Goal: Task Accomplishment & Management: Manage account settings

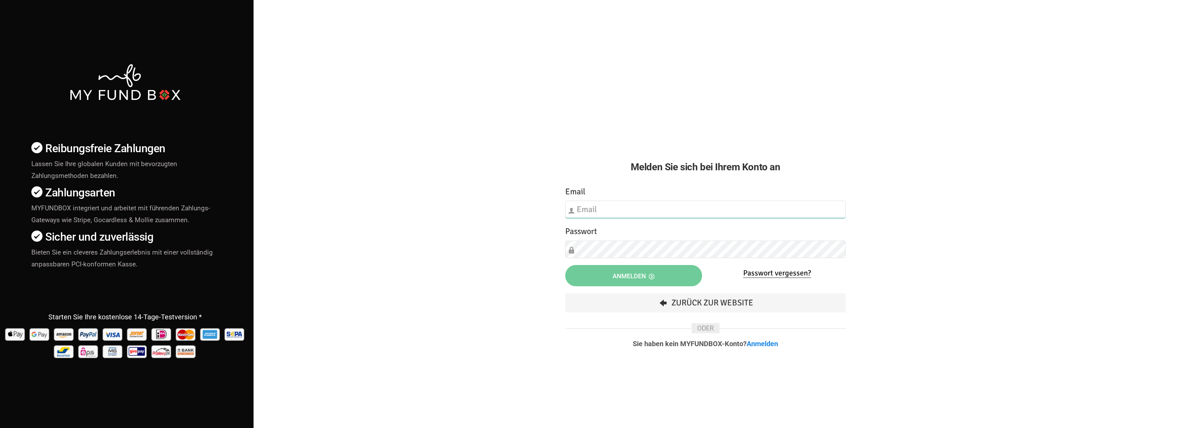
type input "[EMAIL_ADDRESS][DOMAIN_NAME]"
click at [659, 279] on button "Anmelden" at bounding box center [633, 275] width 137 height 21
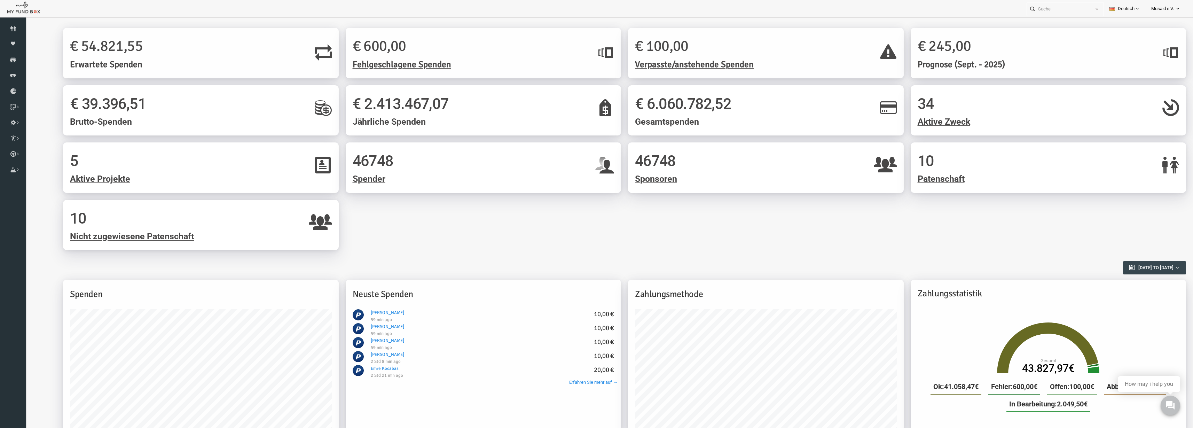
click at [635, 280] on div "Zahlungsmethode" at bounding box center [743, 295] width 276 height 30
drag, startPoint x: 26, startPoint y: 21, endPoint x: 636, endPoint y: 280, distance: 662.8
click at [636, 280] on div "Zahlungsmethode" at bounding box center [743, 295] width 276 height 30
click at [0, 184] on div "Spender Moneypool Spenden Finanz Berichte herunterladen Projekt & Spendenbox Er…" at bounding box center [13, 369] width 26 height 696
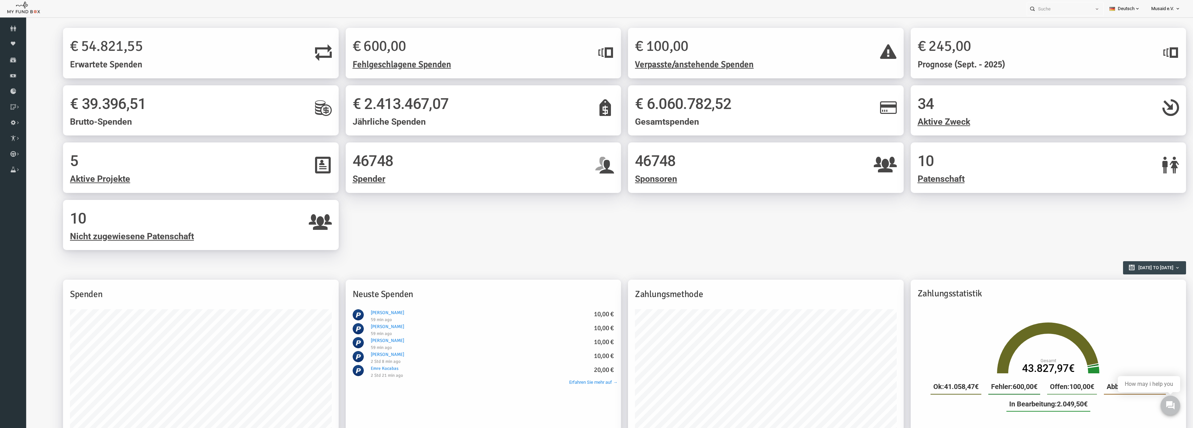
drag, startPoint x: 417, startPoint y: 226, endPoint x: 514, endPoint y: 239, distance: 97.9
click at [514, 239] on div "5 Aktive Projekte 46748 Spender 46748 Sponsoren 10 Patenschaft 10 Nicht zugewie…" at bounding box center [601, 199] width 1130 height 115
drag, startPoint x: 677, startPoint y: 207, endPoint x: 552, endPoint y: 222, distance: 125.3
click at [562, 220] on div "5 Aktive Projekte 46748 Spender 46748 Sponsoren 10 Patenschaft 10 Nicht zugewie…" at bounding box center [601, 199] width 1130 height 115
click at [0, 0] on icon at bounding box center [0, 0] width 0 height 0
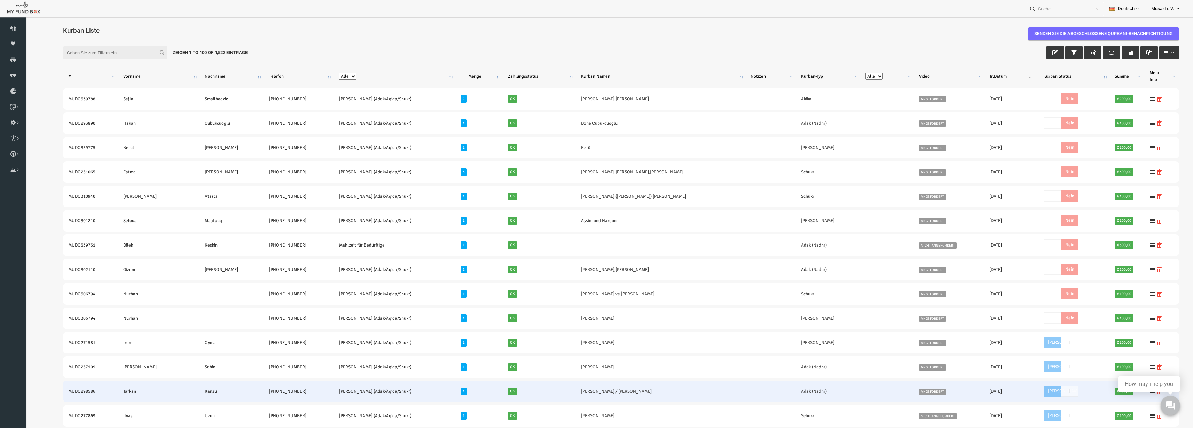
click at [512, 393] on td "Ok" at bounding box center [515, 392] width 73 height 22
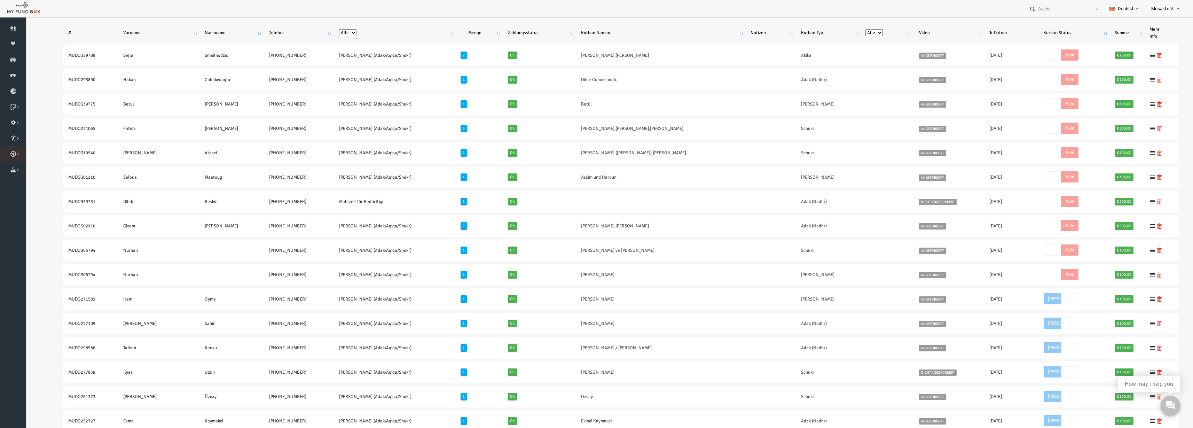
click at [0, 0] on icon at bounding box center [0, 0] width 0 height 0
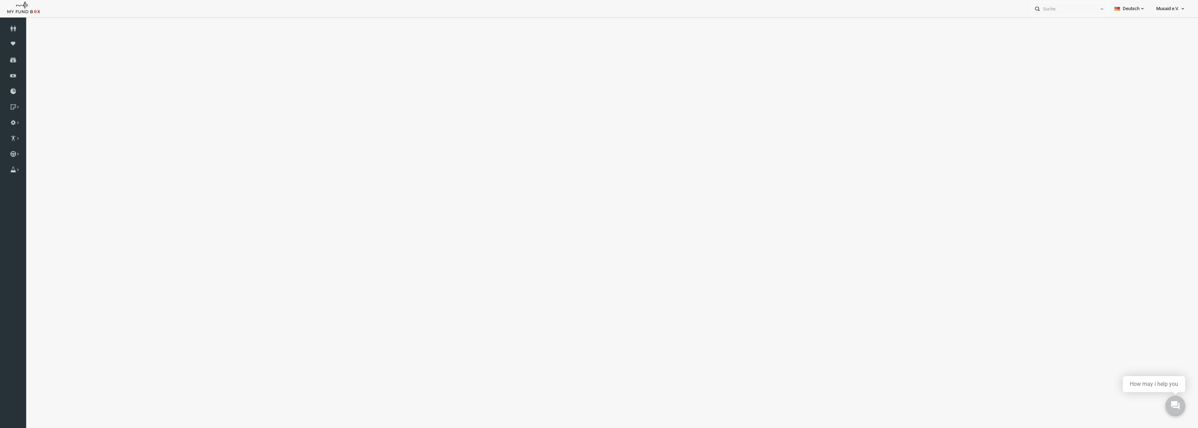
select select "100"
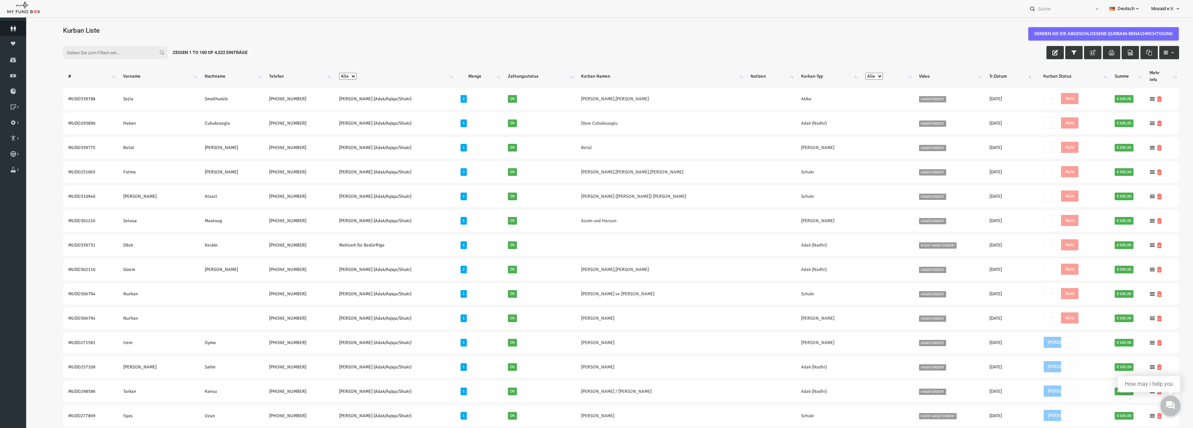
click at [0, 21] on link "Spender" at bounding box center [13, 28] width 26 height 15
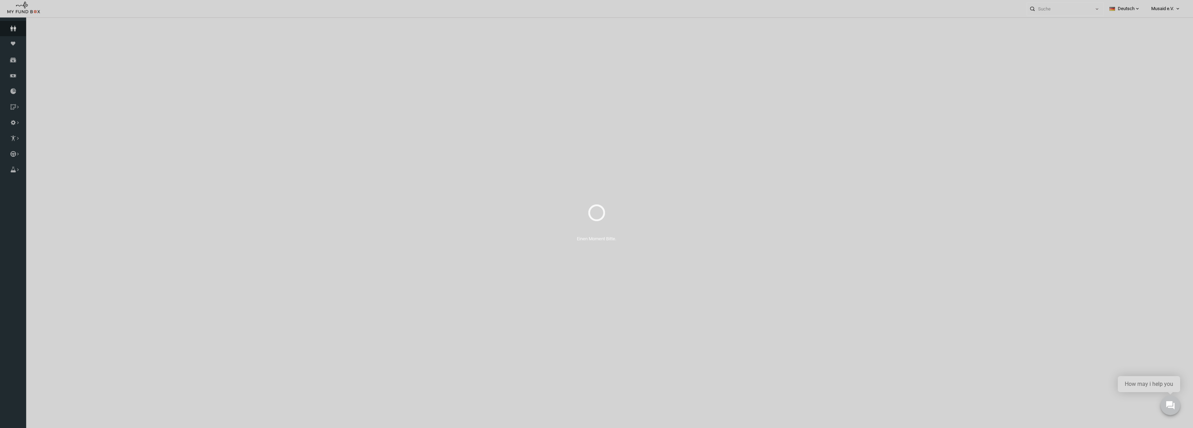
select select "100"
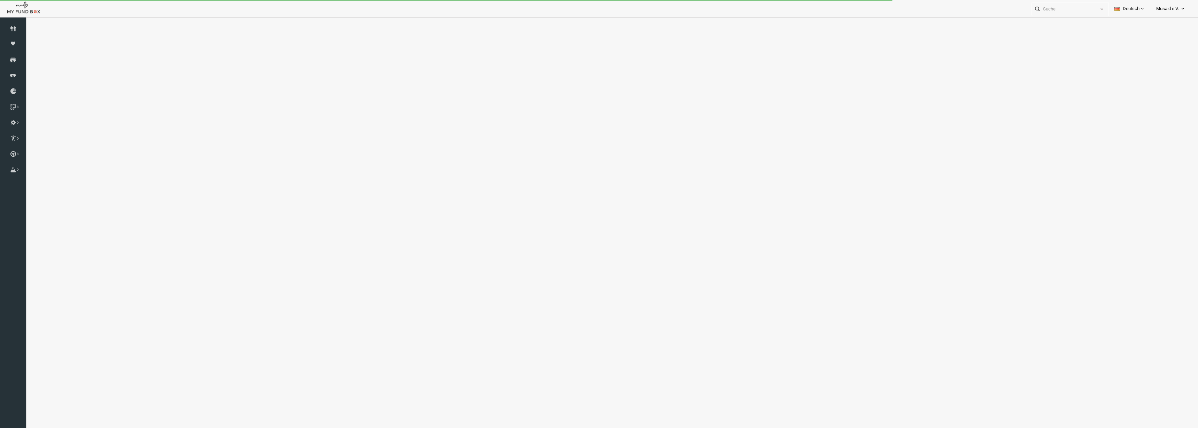
select select "100"
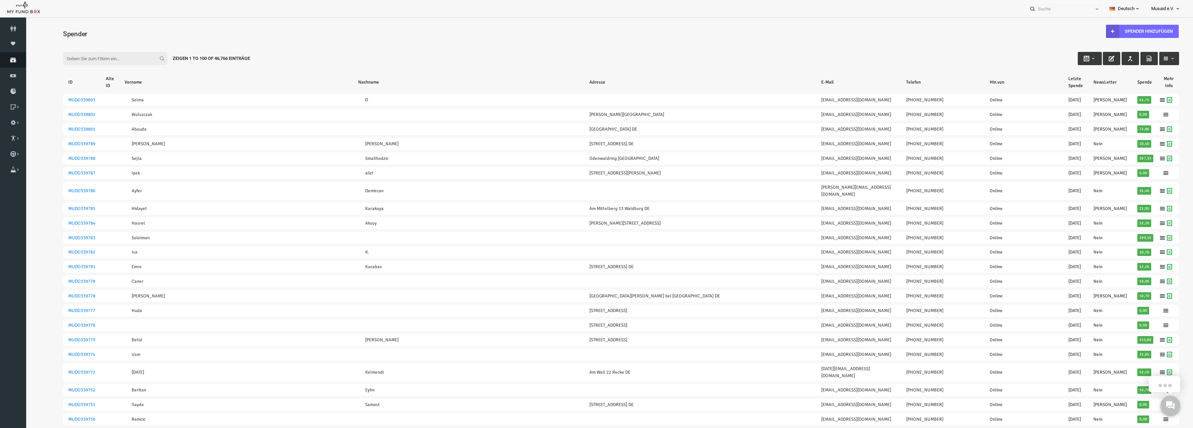
click at [0, 56] on link "Spenden" at bounding box center [13, 59] width 26 height 15
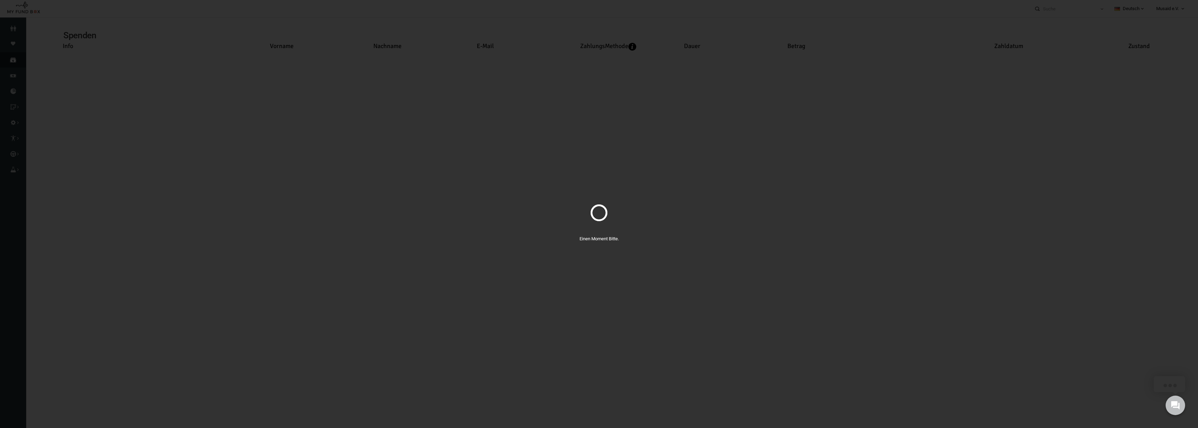
select select "100"
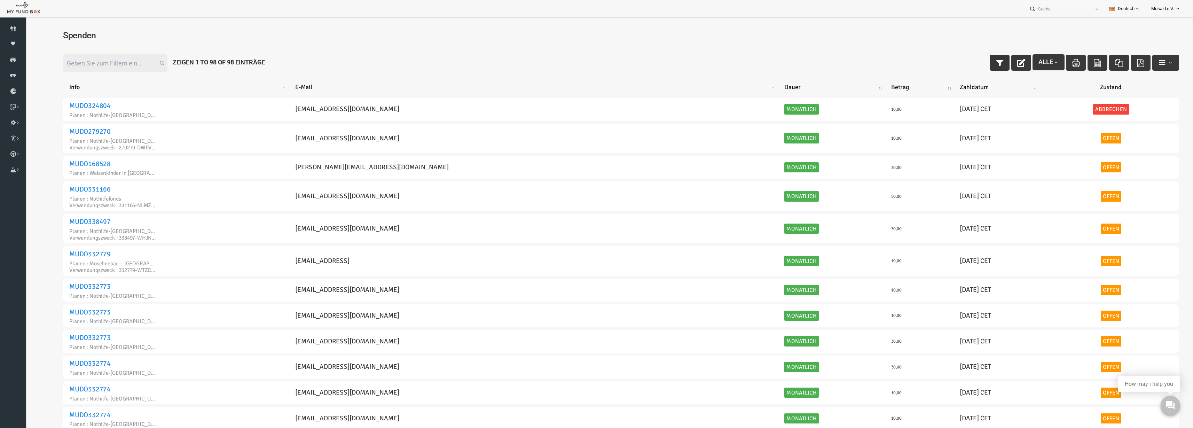
drag, startPoint x: 973, startPoint y: 59, endPoint x: 658, endPoint y: 30, distance: 315.8
click at [973, 59] on icon "button" at bounding box center [977, 63] width 8 height 8
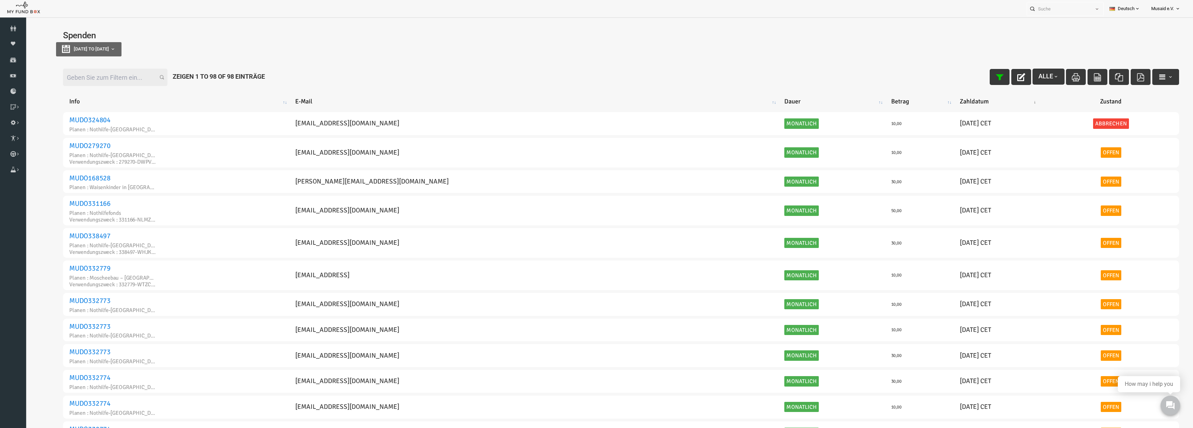
click at [132, 54] on div "[DATE] to [DATE]" at bounding box center [598, 49] width 1130 height 14
type input "15-08-2025"
type input "22-08-2025"
click at [98, 53] on button "[DATE] to [DATE]" at bounding box center [65, 49] width 65 height 14
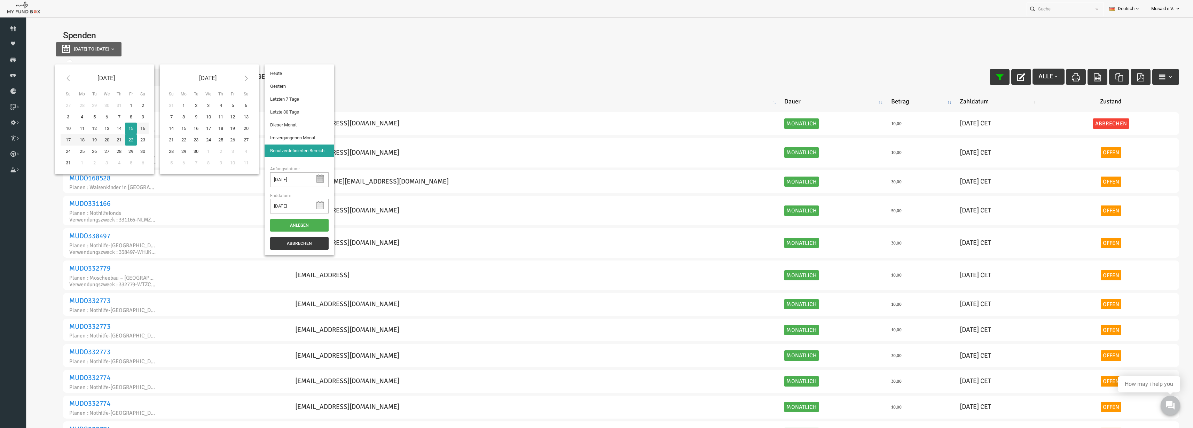
type input "14-08-2025"
type input "09-08-2025"
type input "15-08-2025"
click at [263, 97] on li "Letzten 7 Tage" at bounding box center [276, 99] width 70 height 13
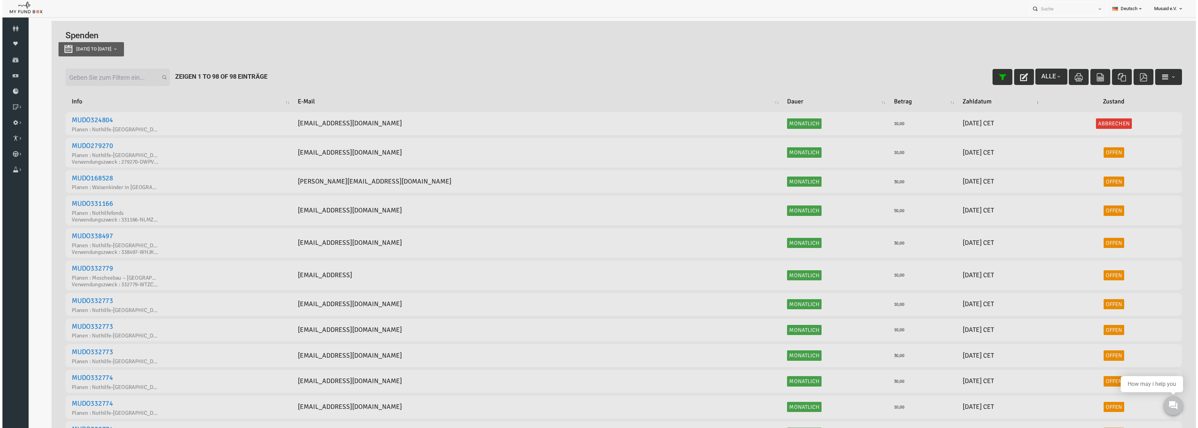
select select "100"
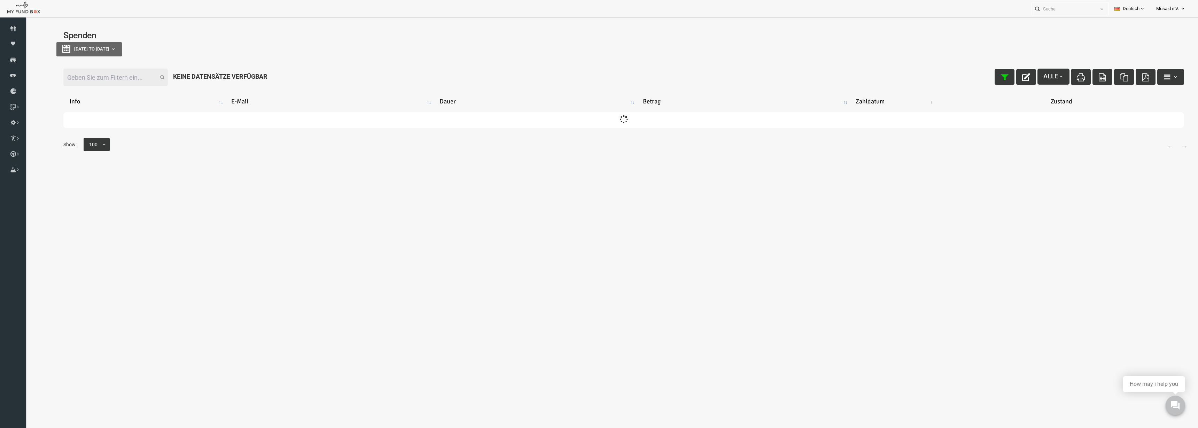
click at [70, 72] on input "Filter:" at bounding box center [92, 77] width 104 height 17
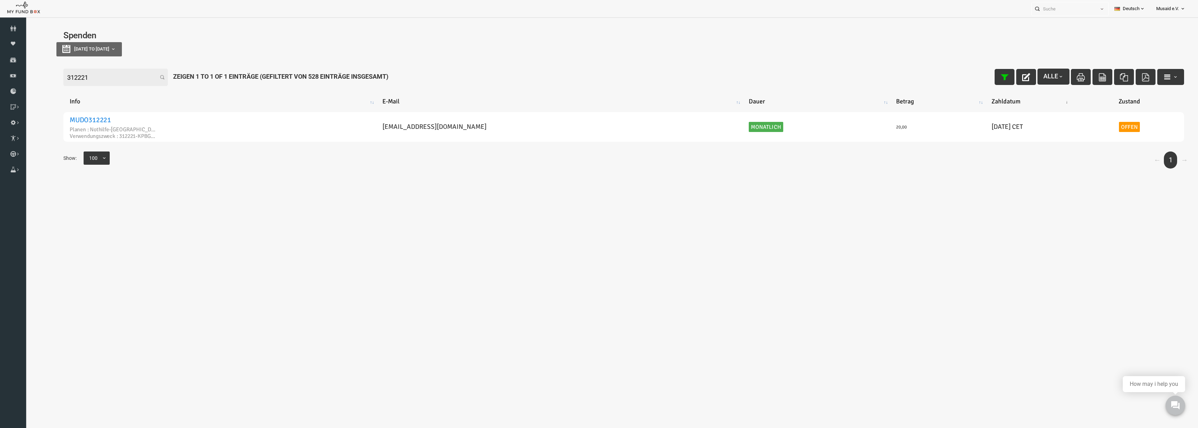
type input "312221"
click at [971, 68] on div "Filter: 312221 Alle Zeigen 1 to 1 of 1 Einträge (Gefiltert von 528 Einträge ins…" at bounding box center [600, 77] width 1134 height 31
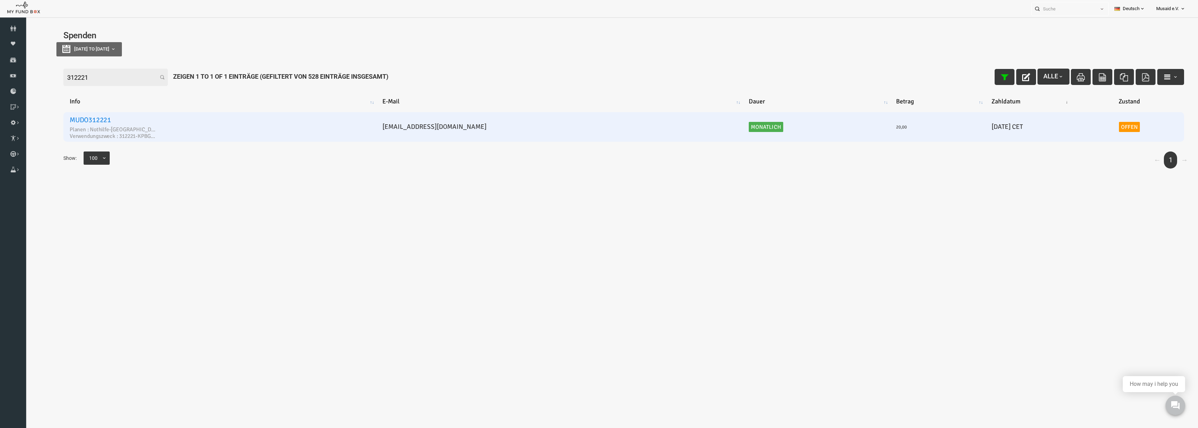
click at [1095, 123] on link "Offen" at bounding box center [1105, 127] width 21 height 10
click at [1092, 121] on td "Offen" at bounding box center [1105, 127] width 109 height 30
click at [1095, 128] on link "Offen" at bounding box center [1105, 127] width 21 height 10
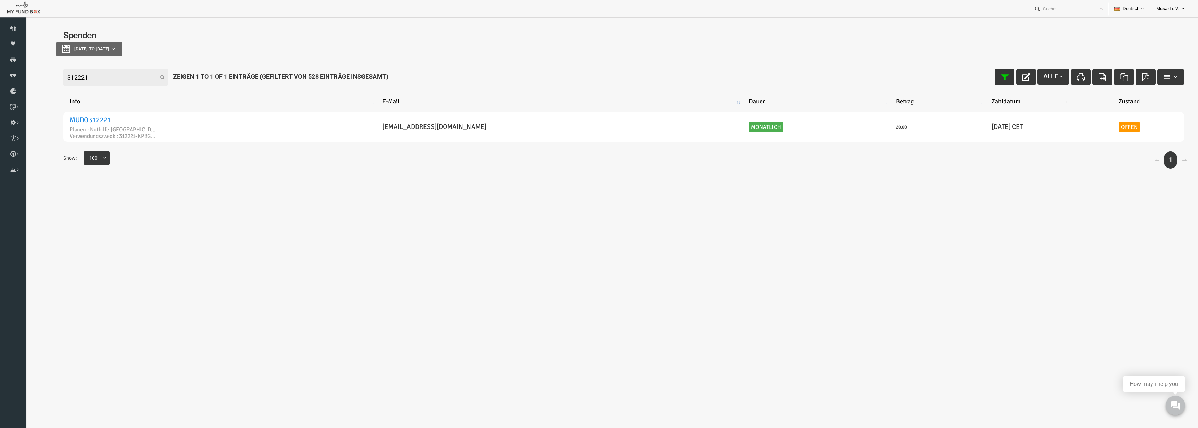
click at [980, 78] on button "button" at bounding box center [981, 77] width 20 height 16
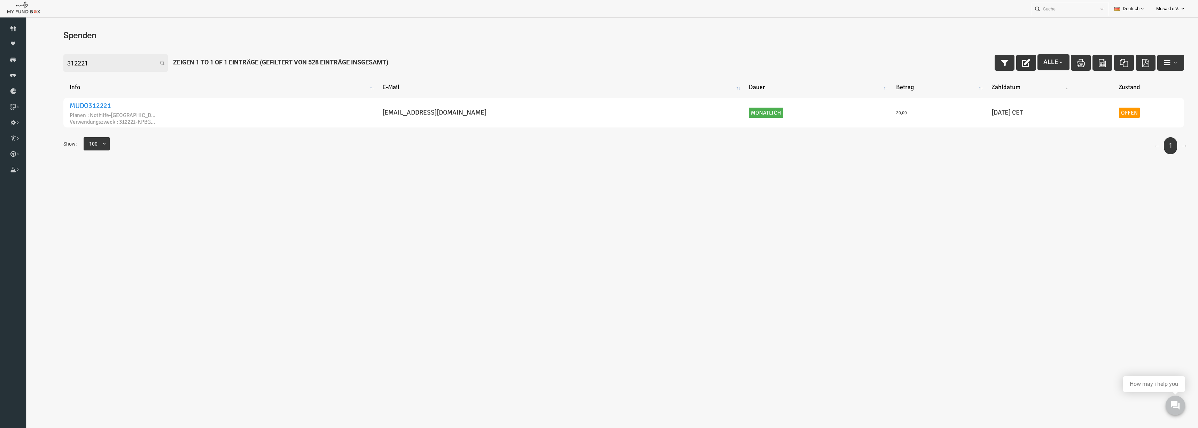
click at [998, 66] on icon "button" at bounding box center [1002, 63] width 8 height 8
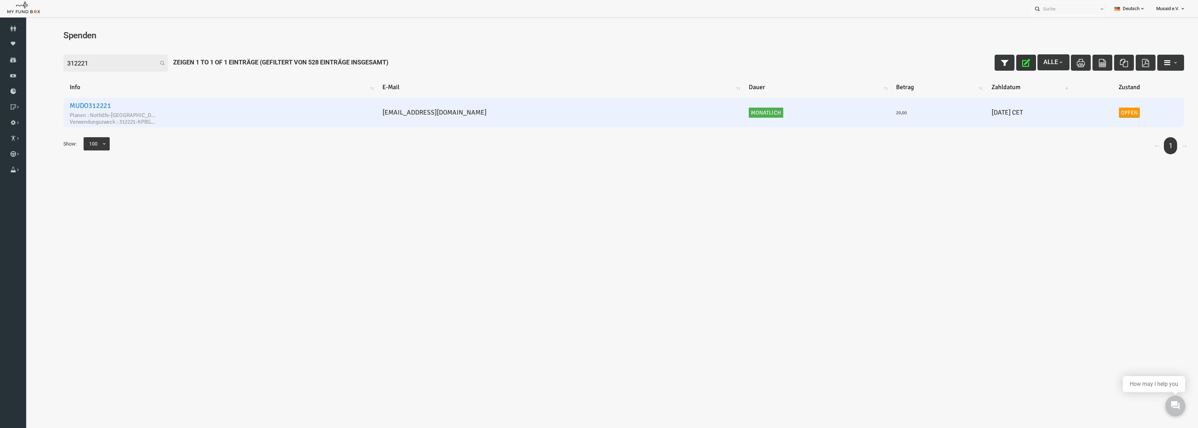
click at [1098, 114] on link "Offen" at bounding box center [1105, 113] width 21 height 10
click at [1084, 94] on span "× Offen" at bounding box center [1079, 92] width 69 height 7
click at [1122, 95] on icon "submit" at bounding box center [1126, 93] width 8 height 8
click at [983, 58] on button "button" at bounding box center [981, 63] width 20 height 16
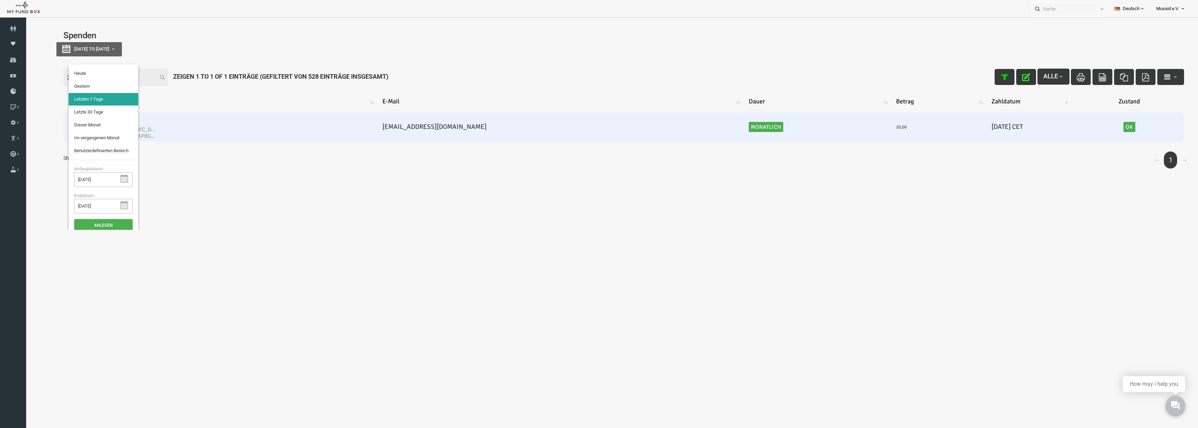
click at [92, 44] on button "09-08-2025 to 15-08-2025" at bounding box center [65, 49] width 65 height 14
type input "14-08-2025"
type input "09-08-2025"
type input "15-08-2025"
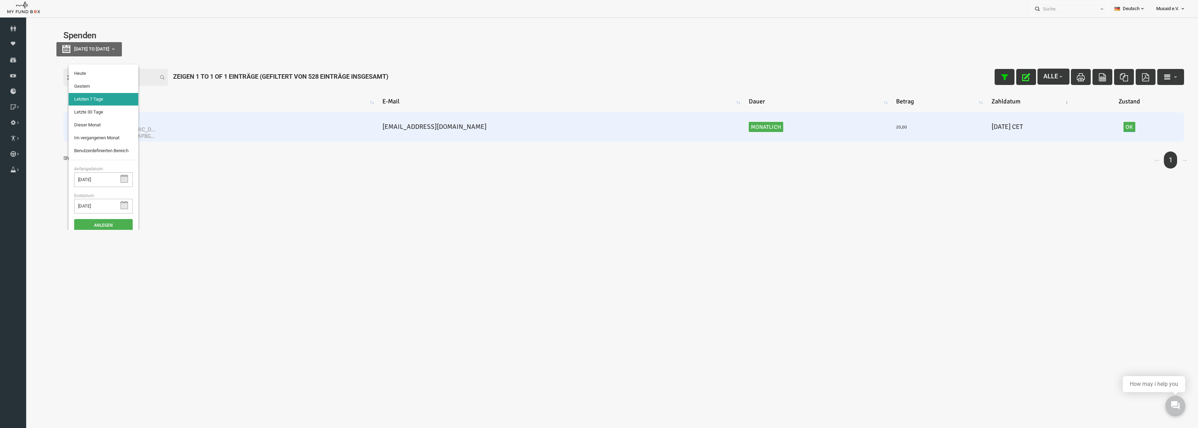
click at [63, 99] on li "Letzten 7 Tage" at bounding box center [80, 99] width 70 height 13
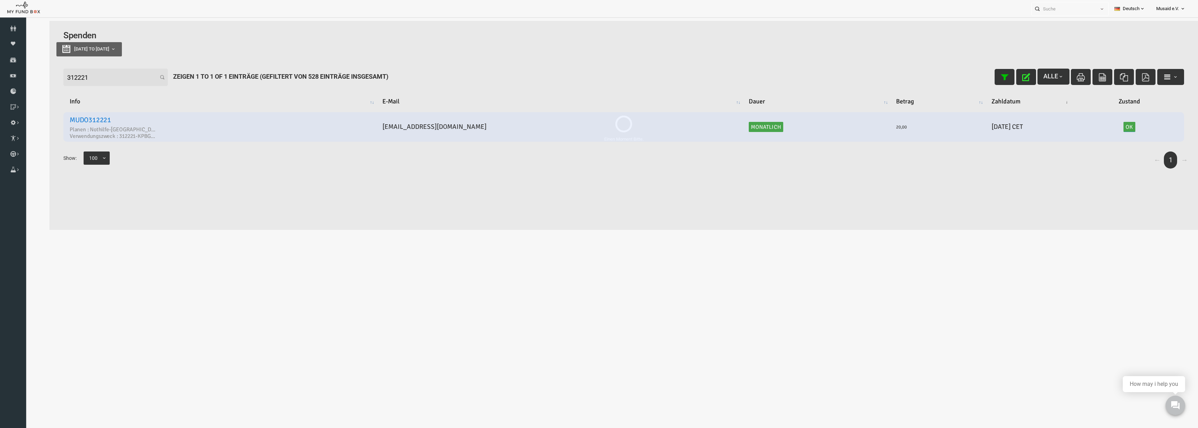
select select "100"
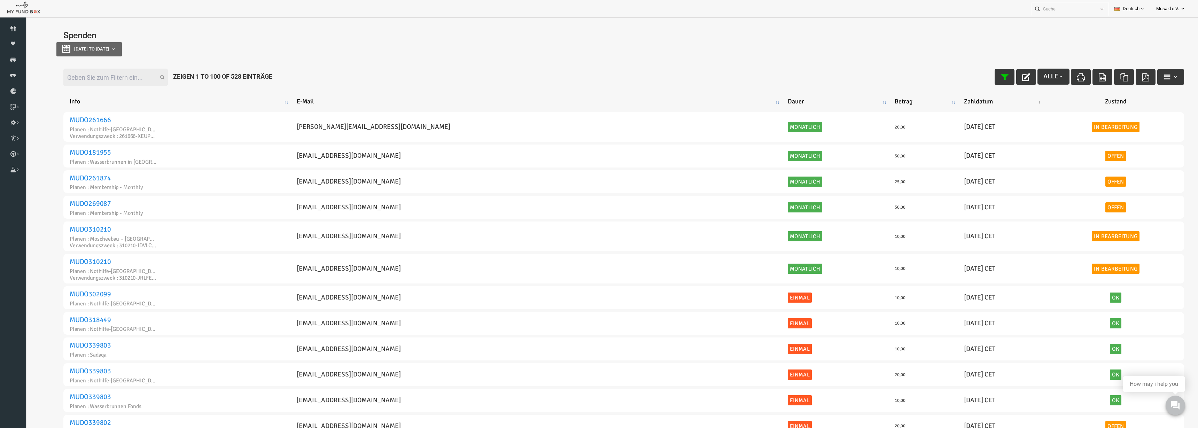
click at [89, 78] on input "Filter:" at bounding box center [92, 77] width 104 height 17
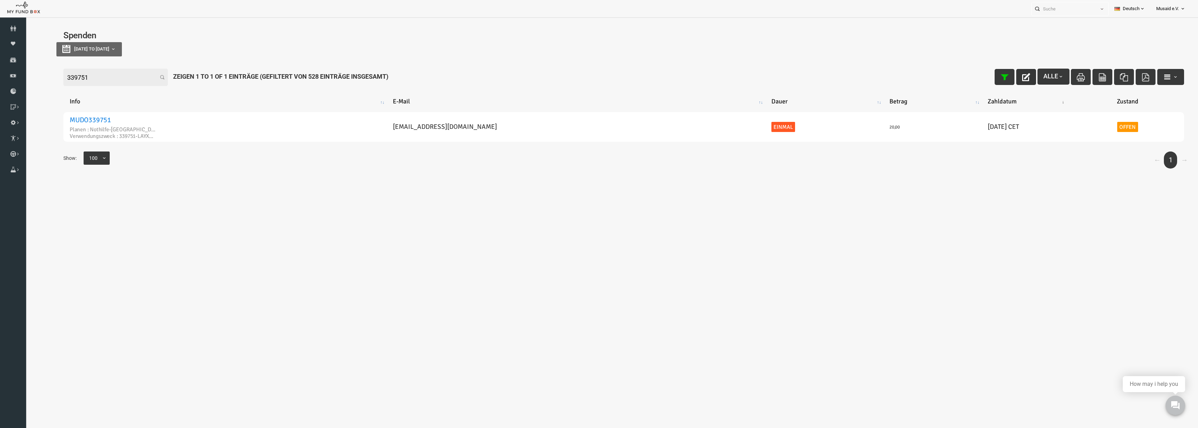
type input "339751"
click at [1004, 76] on button "button" at bounding box center [1002, 77] width 20 height 16
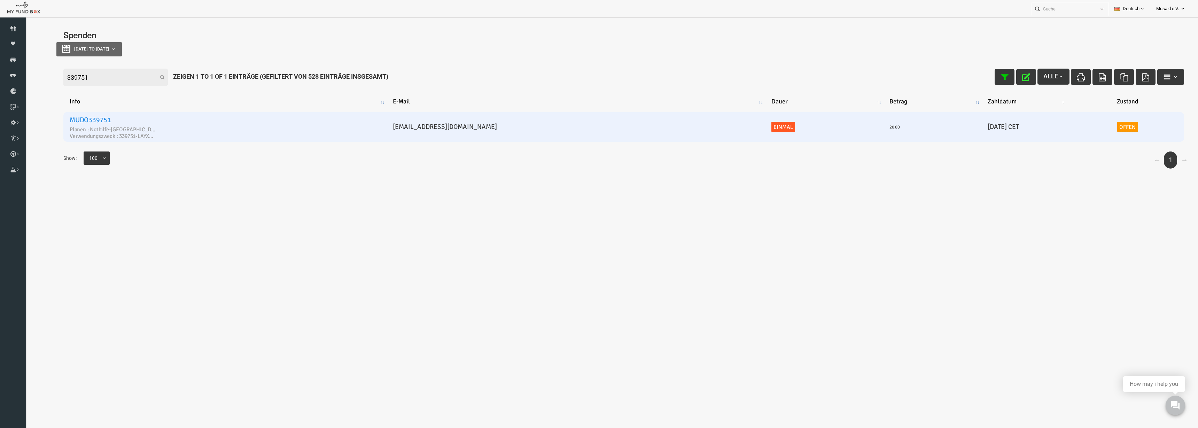
click at [1098, 128] on link "Offen" at bounding box center [1103, 127] width 21 height 10
click at [1094, 111] on span "× Offen" at bounding box center [1082, 107] width 70 height 13
click at [1128, 108] on icon "submit" at bounding box center [1129, 107] width 8 height 8
click at [982, 80] on button "button" at bounding box center [981, 77] width 20 height 16
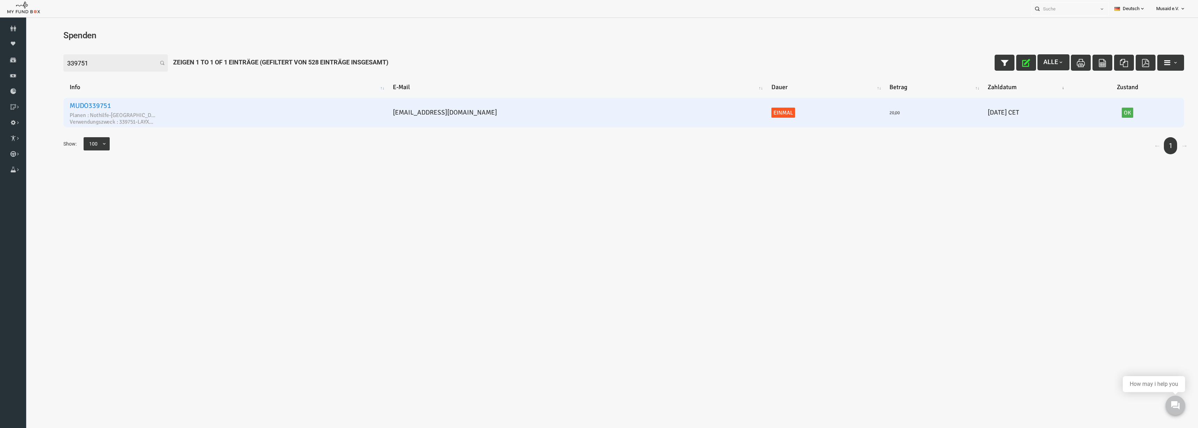
click at [994, 71] on div "Filter: 339751 Alle Zeigen 1 to 1 of 1 Einträge (Gefiltert von 528 Einträge ins…" at bounding box center [600, 62] width 1134 height 31
click at [998, 61] on icon "button" at bounding box center [1002, 63] width 8 height 8
click at [71, 50] on div "Filter: 339751 Alle Zeigen 1 to 1 of 1 Einträge (Gefiltert von 528 Einträge ins…" at bounding box center [600, 62] width 1134 height 31
click at [71, 57] on input "339751" at bounding box center [92, 62] width 104 height 17
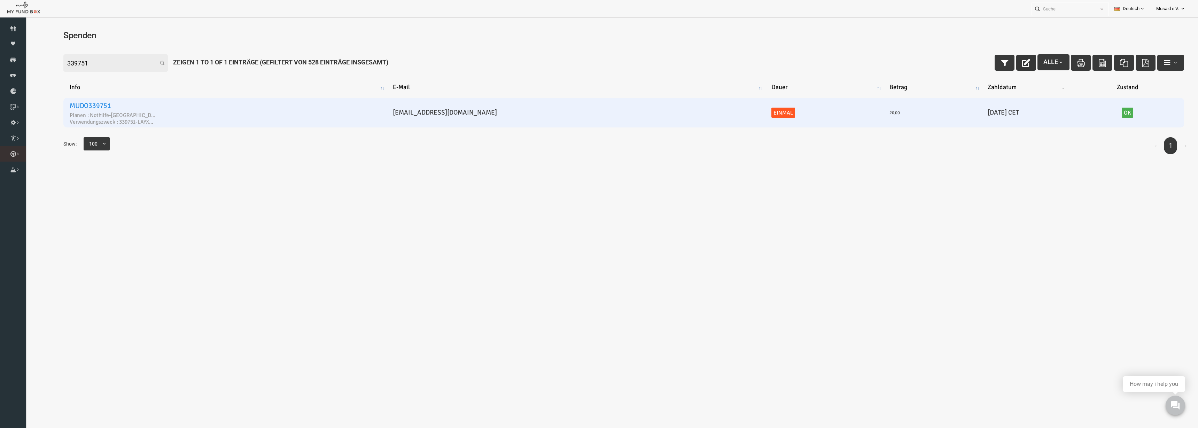
click at [0, 0] on link "Kurban Liste" at bounding box center [0, 0] width 0 height 0
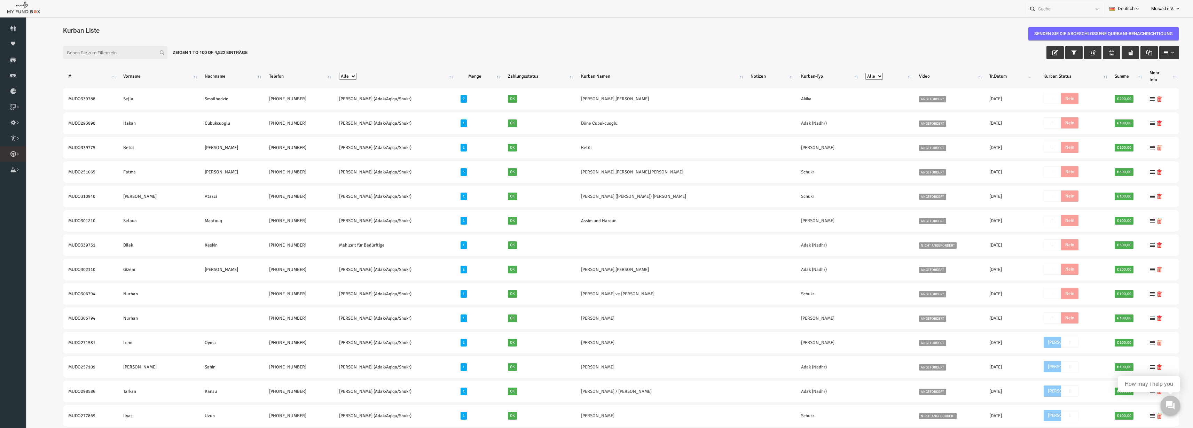
click at [0, 0] on link "Kurban Liste" at bounding box center [0, 0] width 0 height 0
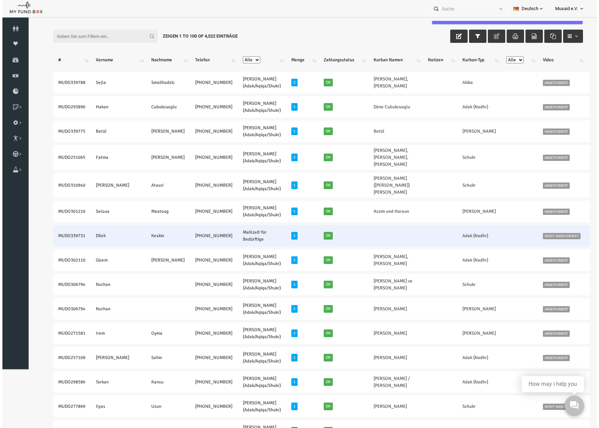
scroll to position [38, 0]
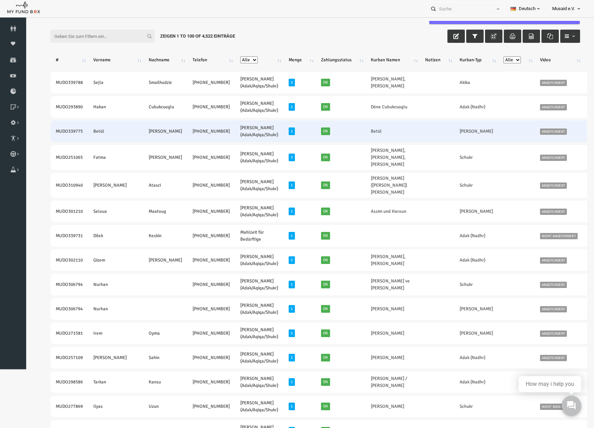
drag, startPoint x: 70, startPoint y: 114, endPoint x: 177, endPoint y: 120, distance: 107.4
copy tr "MUDO339775 Betül Kaya +49 176 70897384"
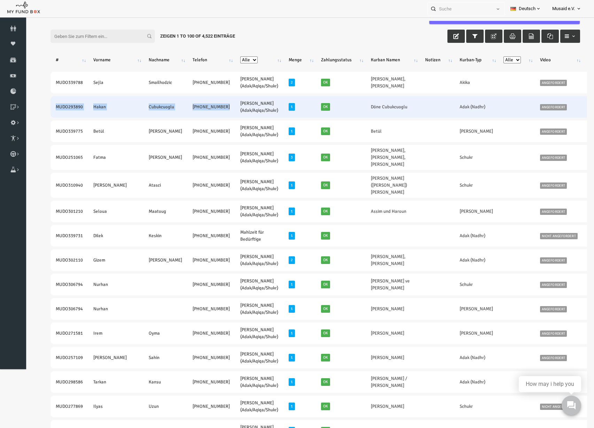
drag, startPoint x: 41, startPoint y: 89, endPoint x: 186, endPoint y: 97, distance: 145.1
click at [186, 97] on tr "MUDO293890 Hakan Cubukcuoglu +49 1638614533 Nafilah Kurban (Adak/Aqiqa/Shukr) 1…" at bounding box center [379, 107] width 680 height 22
copy tr "MUDO293890 Hakan Cubukcuoglu +49 1638614533"
click at [132, 96] on td "Cubukcuoglu" at bounding box center [154, 107] width 44 height 22
drag, startPoint x: 44, startPoint y: 89, endPoint x: 182, endPoint y: 96, distance: 138.0
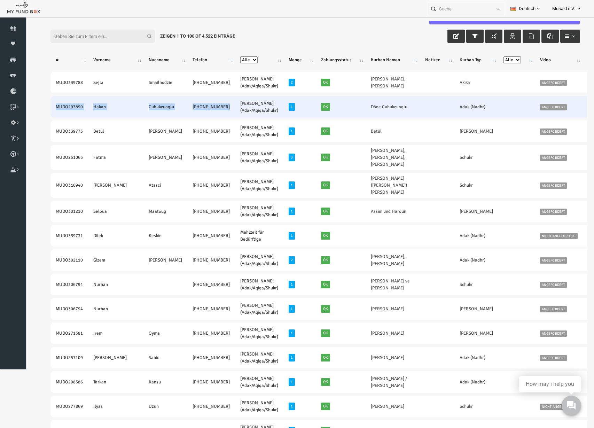
click at [182, 96] on tr "MUDO293890 Hakan Cubukcuoglu +49 1638614533 Nafilah Kurban (Adak/Aqiqa/Shukr) 1…" at bounding box center [379, 107] width 680 height 22
copy tr "MUDO293890 Hakan Cubukcuoglu +49 1638614533"
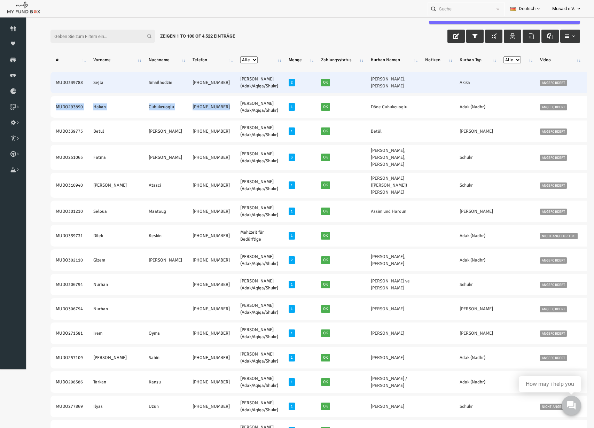
drag, startPoint x: 46, startPoint y: 63, endPoint x: 180, endPoint y: 71, distance: 134.6
click at [180, 72] on tr "MUDO339788 Sejla Smailhodzic +49 172 4717429 Nafilah Kurban (Adak/Aqiqa/Shukr) …" at bounding box center [379, 83] width 680 height 22
copy tr "MUDO339788 Sejla Smailhodzic +49 172 4717429"
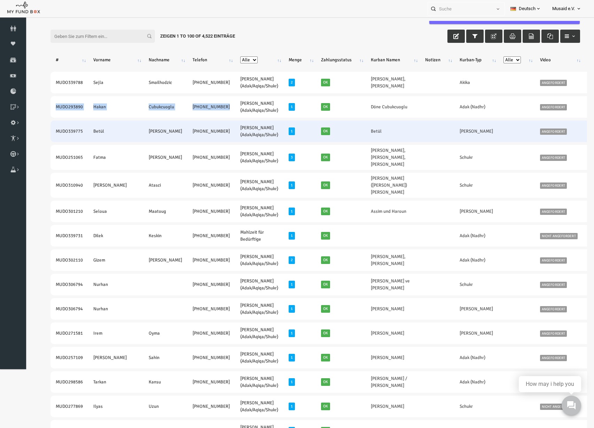
drag, startPoint x: 327, startPoint y: 116, endPoint x: 338, endPoint y: 116, distance: 11.5
click at [354, 120] on td "Betül" at bounding box center [381, 131] width 54 height 22
copy link "Betül"
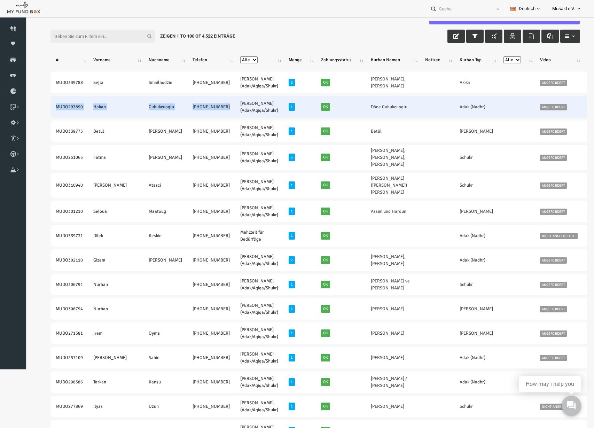
drag, startPoint x: 325, startPoint y: 84, endPoint x: 361, endPoint y: 97, distance: 39.2
click at [361, 97] on td "Döne Cubukcuoglu" at bounding box center [381, 107] width 54 height 22
copy link "Döne Cubukcuoglu"
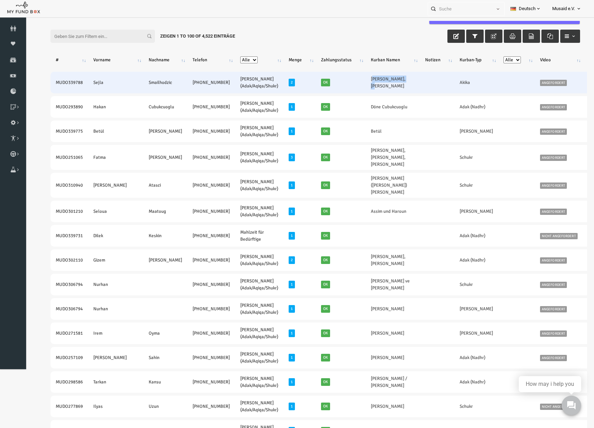
drag, startPoint x: 326, startPoint y: 54, endPoint x: 348, endPoint y: 65, distance: 25.2
click at [354, 72] on td "Liam Smailhodzic,Liam Smailhodzic" at bounding box center [381, 83] width 54 height 22
drag, startPoint x: 323, startPoint y: 54, endPoint x: 350, endPoint y: 63, distance: 27.6
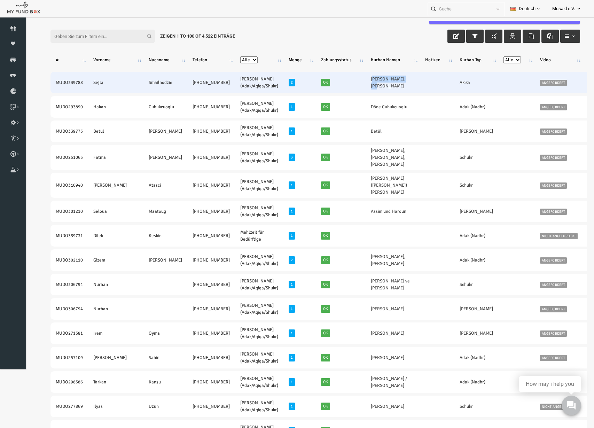
click at [354, 72] on td "Liam Smailhodzic,Liam Smailhodzic" at bounding box center [381, 83] width 54 height 22
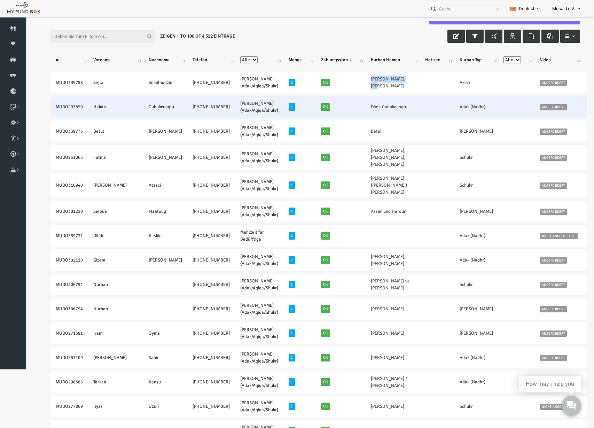
copy link "Liam Smailhodzic"
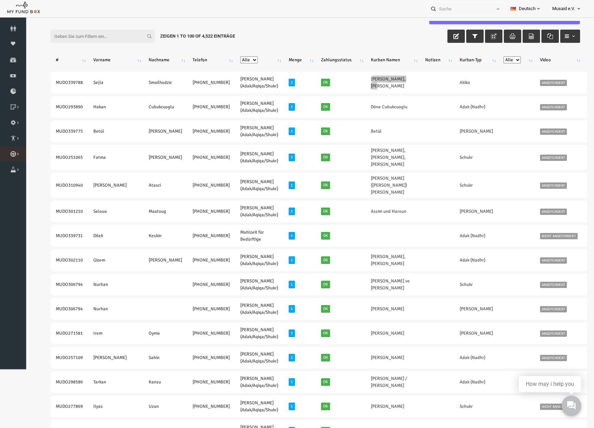
click at [0, 0] on icon at bounding box center [0, 0] width 0 height 0
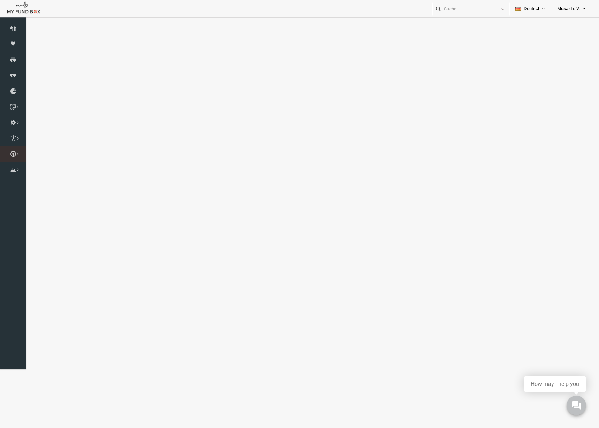
select select "100"
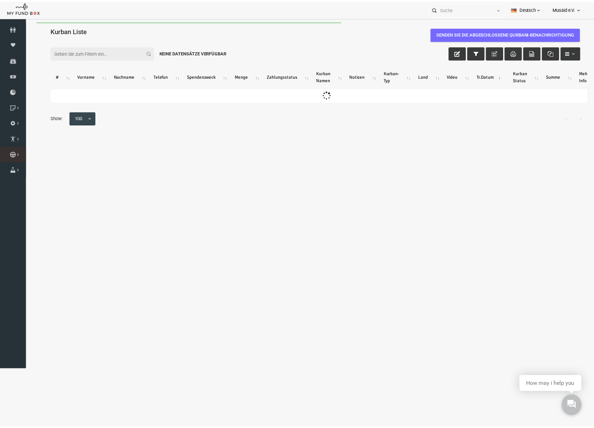
scroll to position [0, 0]
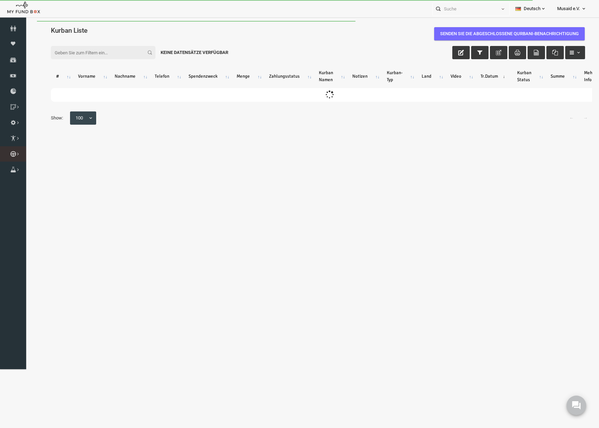
click at [0, 0] on icon at bounding box center [0, 0] width 0 height 0
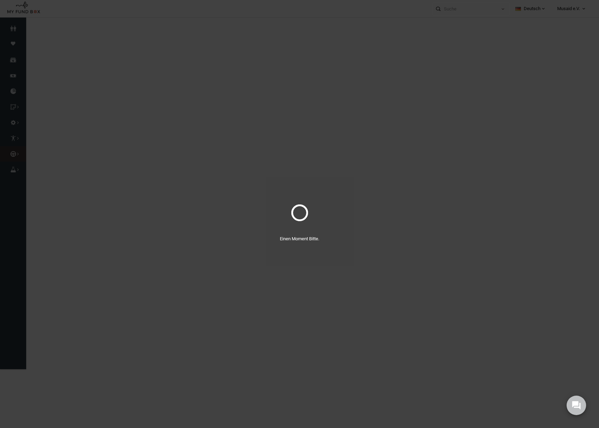
select select "100"
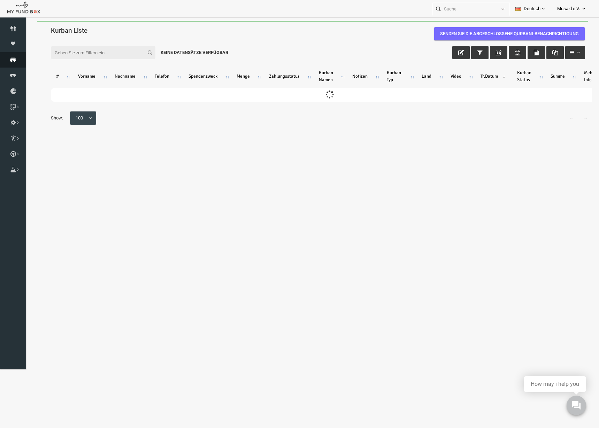
click at [20, 63] on link "Spenden" at bounding box center [13, 59] width 26 height 15
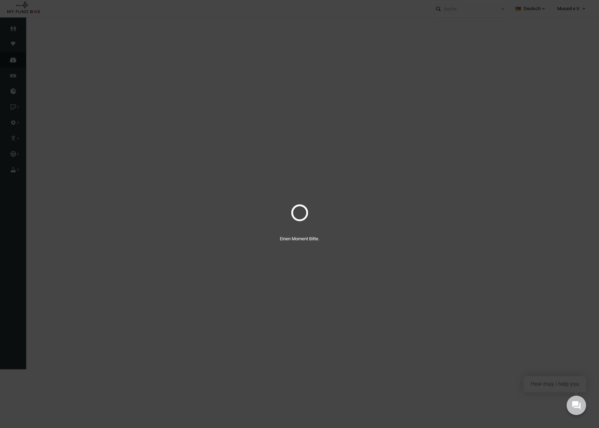
select select "100"
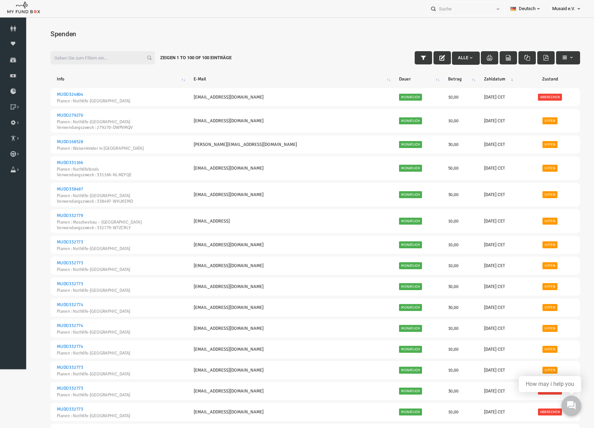
click at [469, 28] on div "Spenden 15-08-2025 to 22-08-2025" at bounding box center [304, 37] width 544 height 26
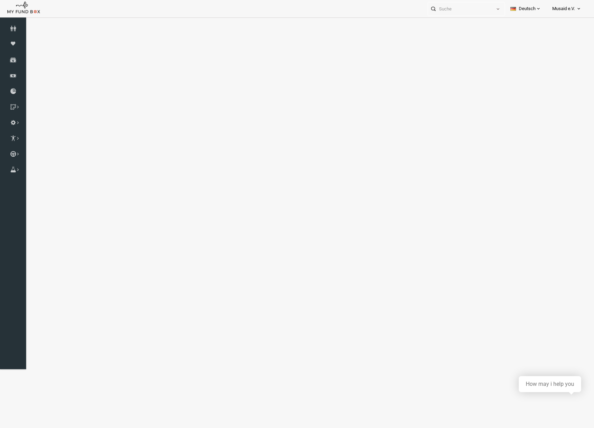
select select "100"
